Goal: Task Accomplishment & Management: Use online tool/utility

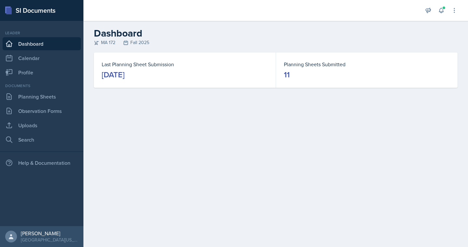
click at [39, 47] on link "Dashboard" at bounding box center [42, 43] width 78 height 13
click at [46, 98] on link "Planning Sheets" at bounding box center [42, 96] width 78 height 13
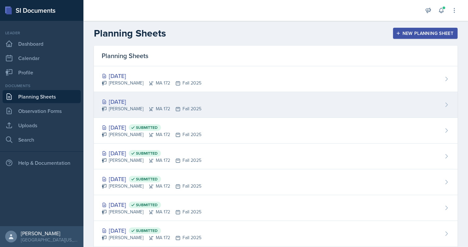
click at [139, 101] on div "[DATE]" at bounding box center [152, 101] width 100 height 9
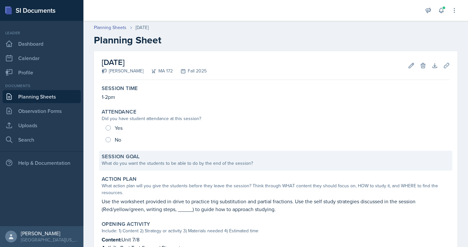
click at [132, 164] on div "What do you want the students to be able to do by the end of the session?" at bounding box center [276, 163] width 348 height 7
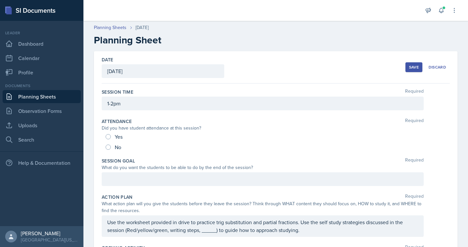
click at [138, 177] on div at bounding box center [263, 179] width 322 height 14
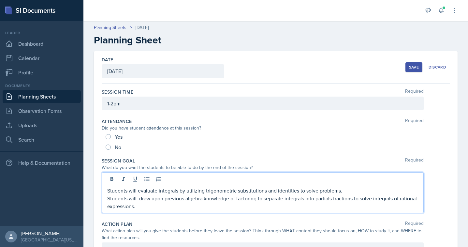
click at [107, 198] on div "Students will evaluate integrals by utilizing trigonometric substitutions and i…" at bounding box center [263, 192] width 322 height 41
click at [110, 199] on p "Students will draw upon previous algebra knowledge of factoring to separate int…" at bounding box center [262, 202] width 311 height 16
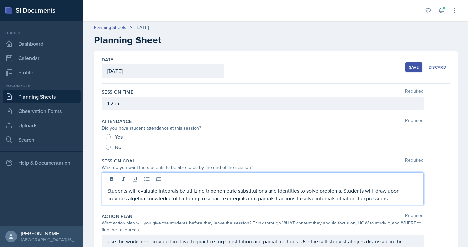
click at [373, 189] on p "Students will evaluate integrals by utilizing trigonometric substitutions and i…" at bounding box center [262, 195] width 311 height 16
click at [225, 190] on p "Students will evaluate integrals by utilizing trigonometric substitutions and i…" at bounding box center [262, 195] width 311 height 16
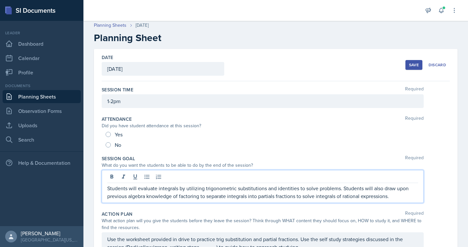
scroll to position [3, 0]
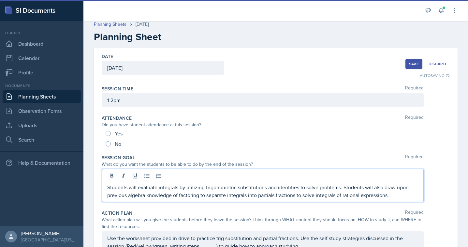
click at [253, 197] on p "Students will evaluate integrals by utilizing trigonometric substitutions and i…" at bounding box center [262, 191] width 311 height 16
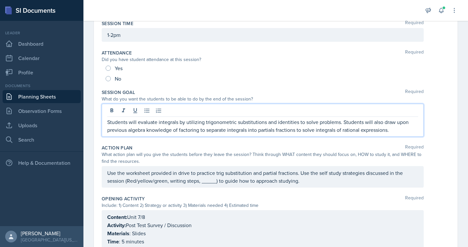
scroll to position [73, 0]
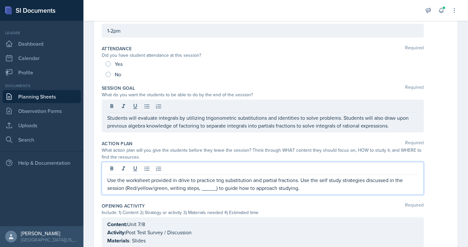
click at [206, 178] on p "Use the worksheet provided in drive to practice trig substitution and partial f…" at bounding box center [262, 184] width 311 height 16
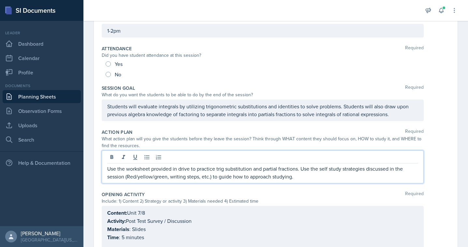
click at [233, 176] on p "Use the worksheet provided in drive to practice trig substitution and partial f…" at bounding box center [262, 173] width 311 height 16
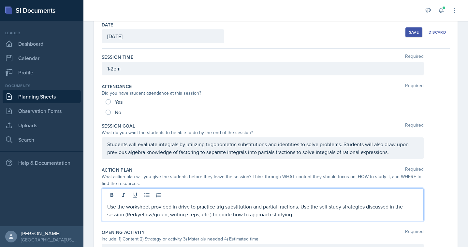
scroll to position [0, 0]
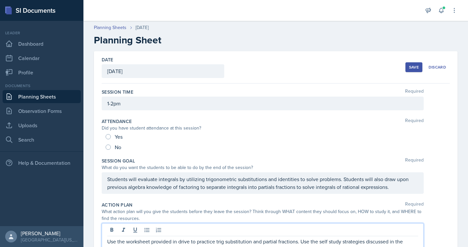
click at [412, 65] on div "Save" at bounding box center [414, 67] width 10 height 5
